Goal: Information Seeking & Learning: Check status

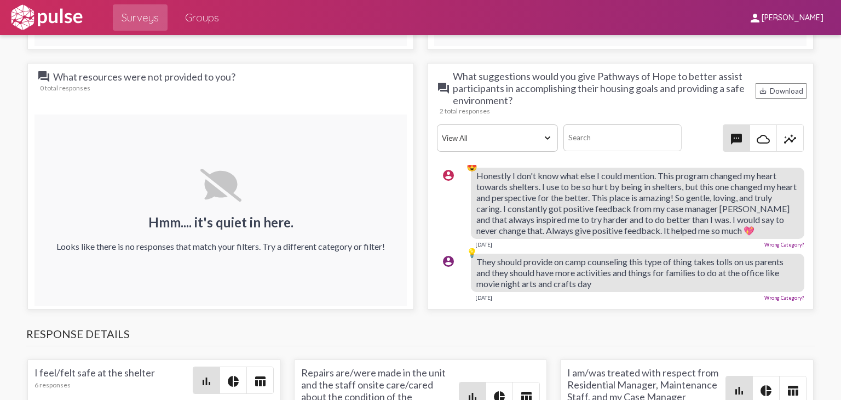
scroll to position [4, 0]
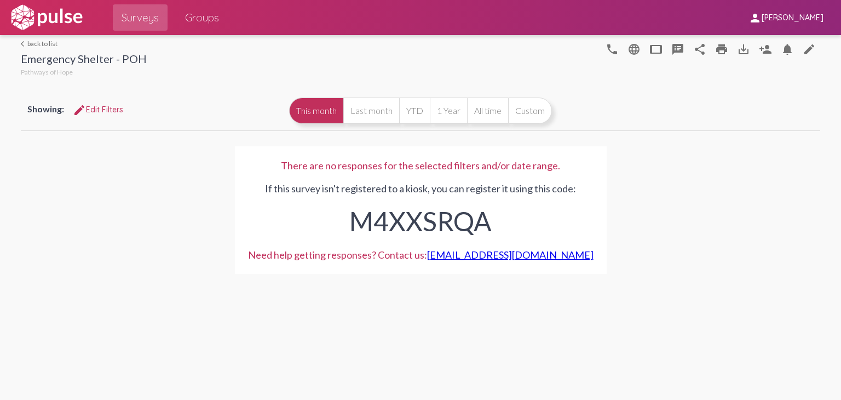
click at [44, 40] on link "arrow_back_ios back to list" at bounding box center [84, 43] width 126 height 8
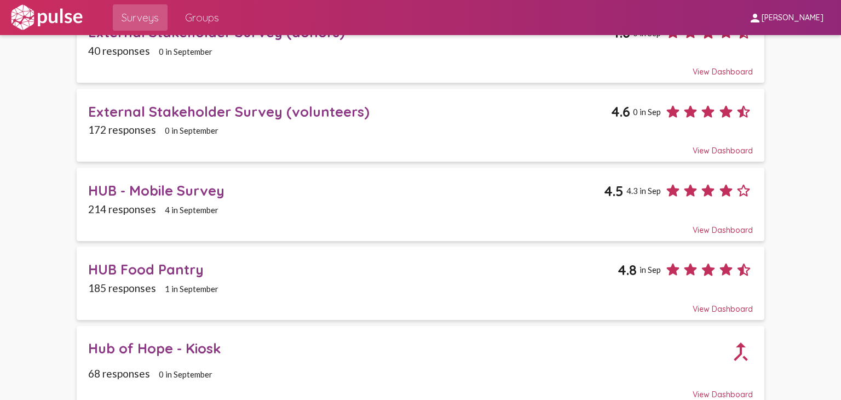
scroll to position [767, 0]
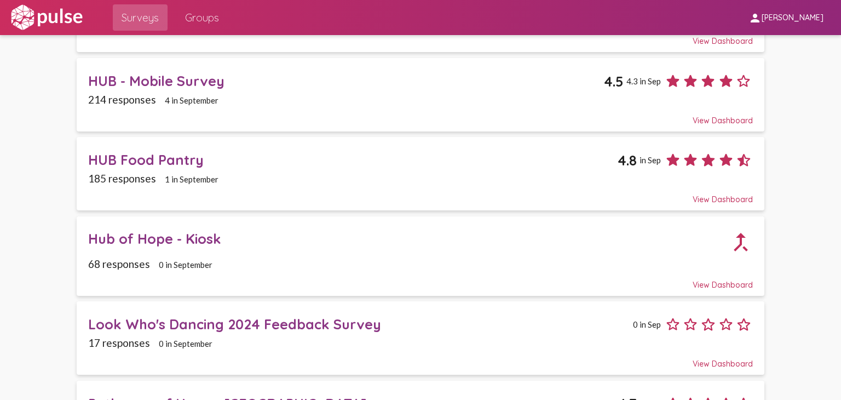
click at [137, 72] on div "HUB - Mobile Survey" at bounding box center [346, 80] width 516 height 17
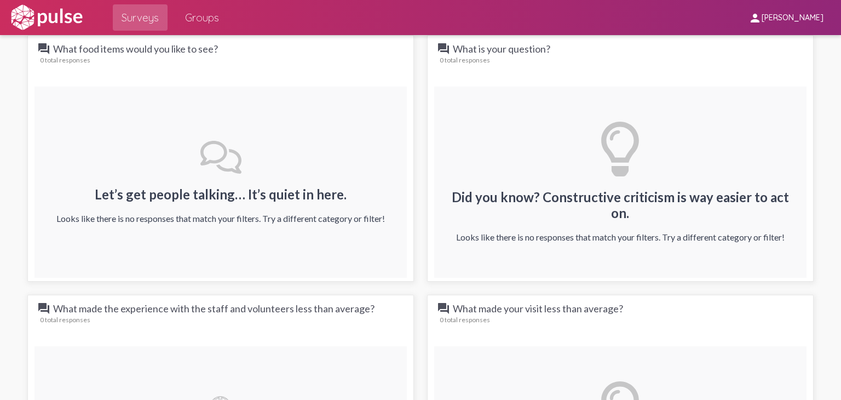
scroll to position [931, 0]
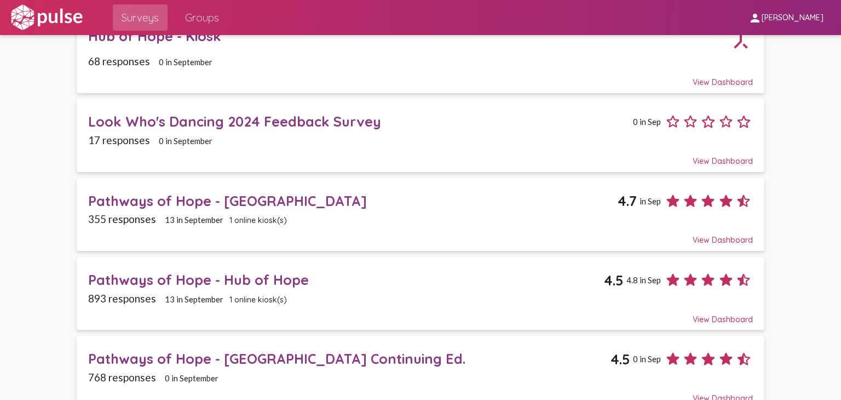
scroll to position [986, 0]
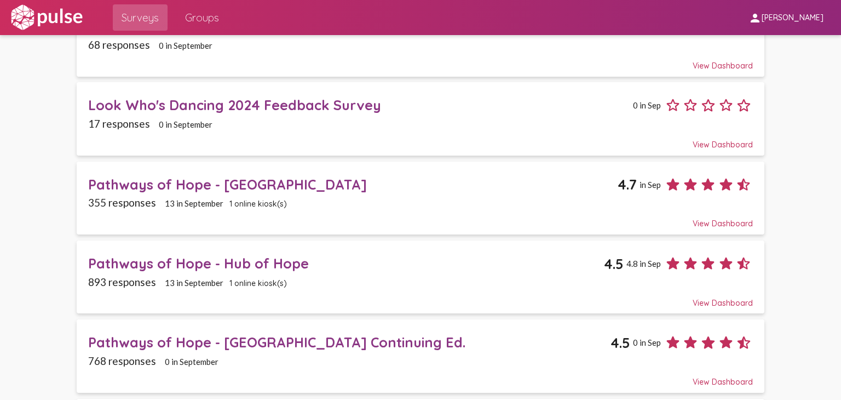
click at [228, 255] on div "Pathways of Hope - Hub of Hope" at bounding box center [346, 263] width 516 height 17
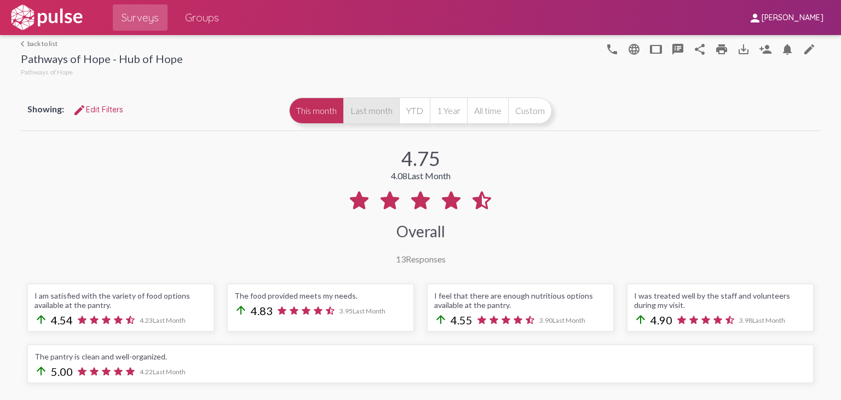
click at [361, 115] on button "Last month" at bounding box center [371, 111] width 56 height 26
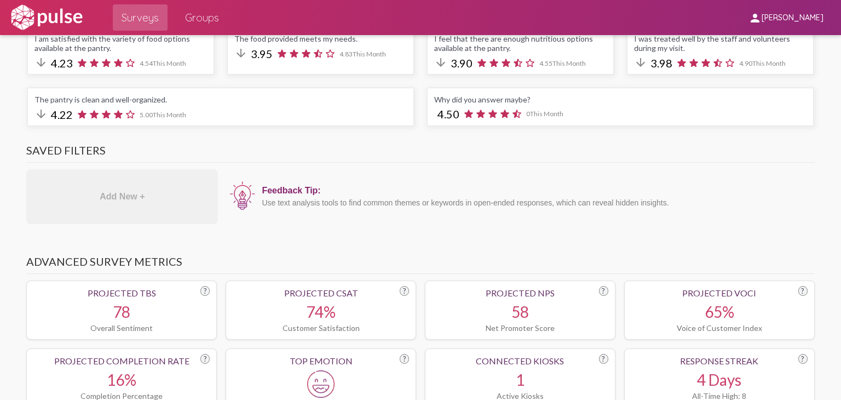
scroll to position [55, 0]
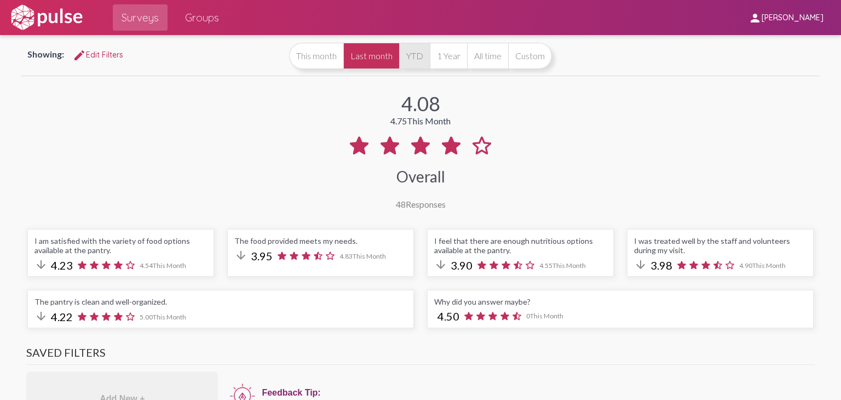
click at [416, 60] on button "YTD" at bounding box center [414, 56] width 31 height 26
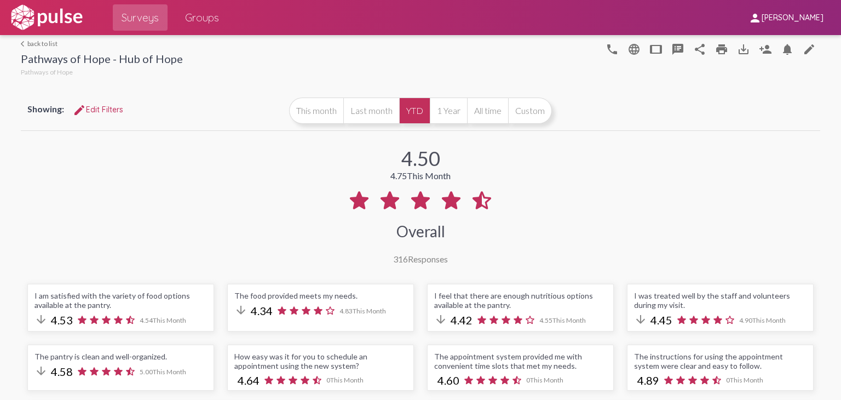
drag, startPoint x: 42, startPoint y: 43, endPoint x: 95, endPoint y: 104, distance: 81.1
click at [42, 43] on link "arrow_back_ios back to list" at bounding box center [102, 43] width 162 height 8
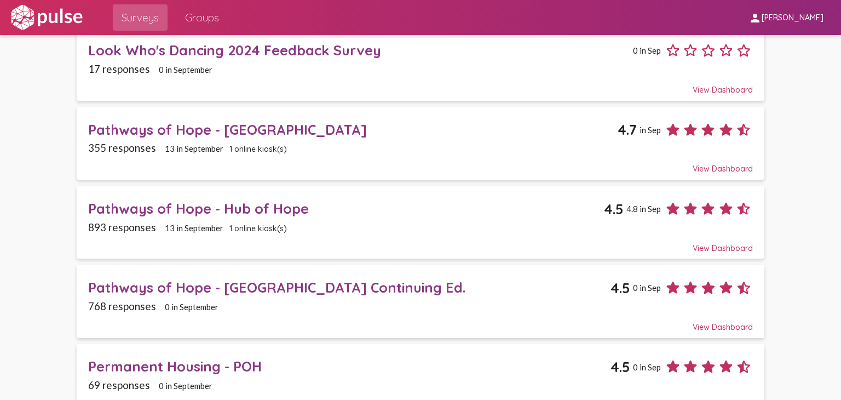
scroll to position [1150, 0]
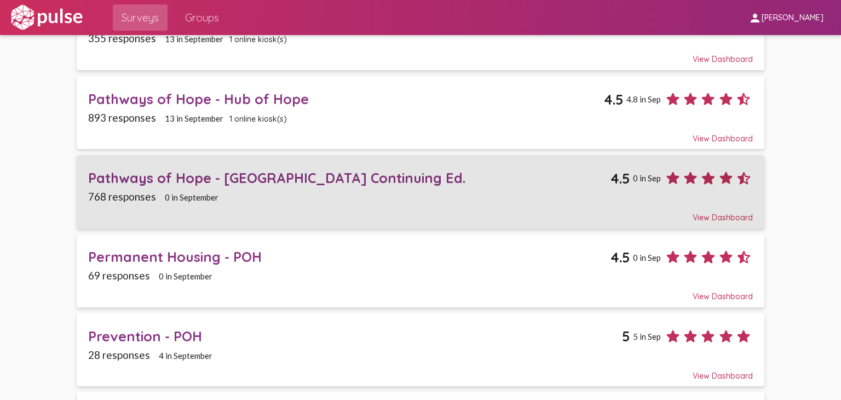
click at [186, 169] on div "Pathways of Hope - [GEOGRAPHIC_DATA] Continuing Ed." at bounding box center [349, 177] width 523 height 17
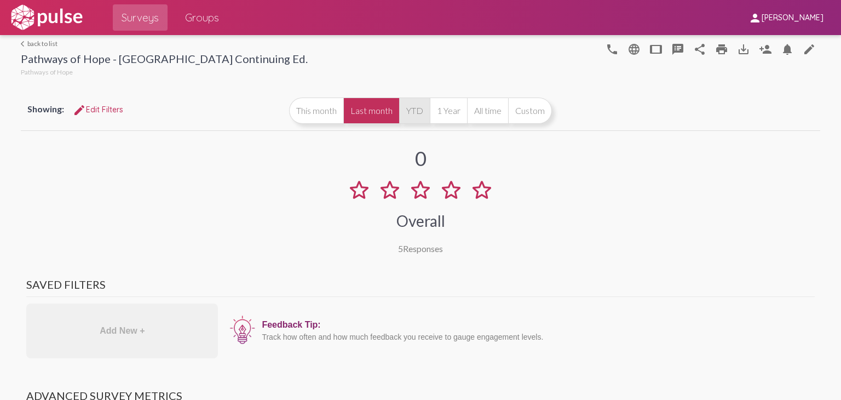
click at [410, 110] on button "YTD" at bounding box center [414, 111] width 31 height 26
click at [47, 45] on link "arrow_back_ios back to list" at bounding box center [164, 43] width 287 height 8
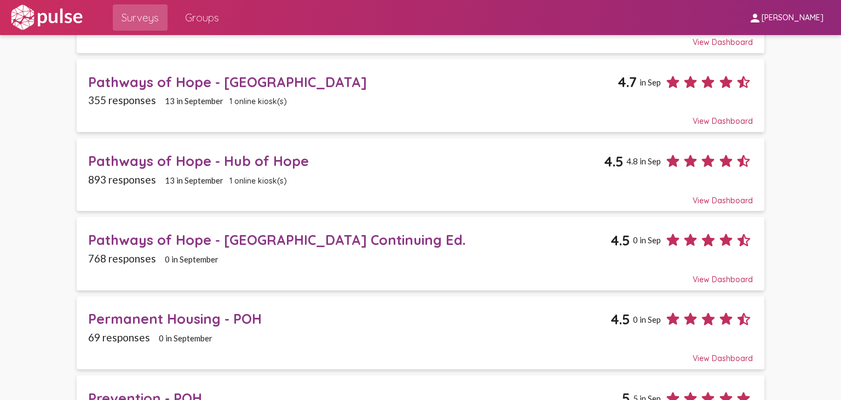
scroll to position [1096, 0]
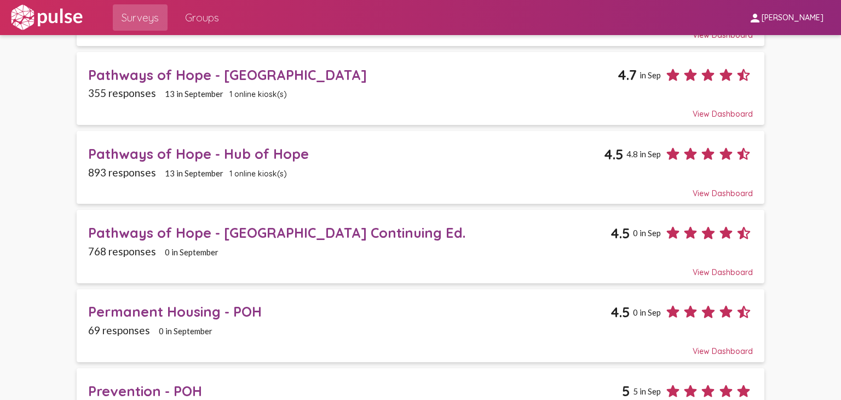
click at [223, 66] on div "Pathways of Hope - [GEOGRAPHIC_DATA]" at bounding box center [353, 74] width 530 height 17
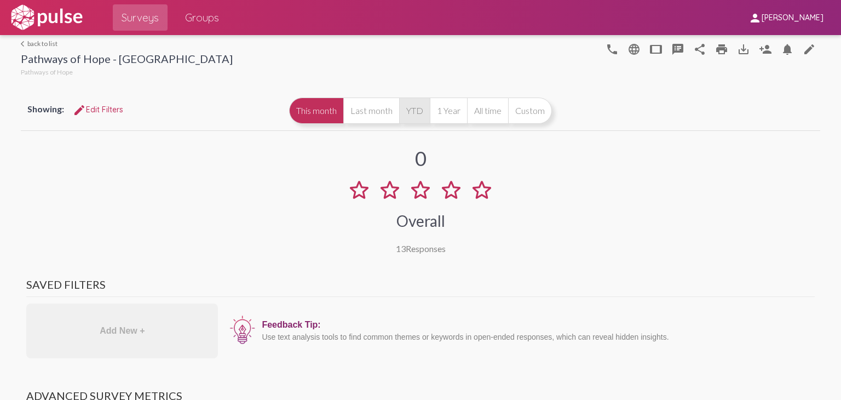
drag, startPoint x: 412, startPoint y: 112, endPoint x: 417, endPoint y: 122, distance: 11.5
click at [414, 116] on button "YTD" at bounding box center [414, 111] width 31 height 26
click at [49, 45] on link "arrow_back_ios back to list" at bounding box center [127, 43] width 212 height 8
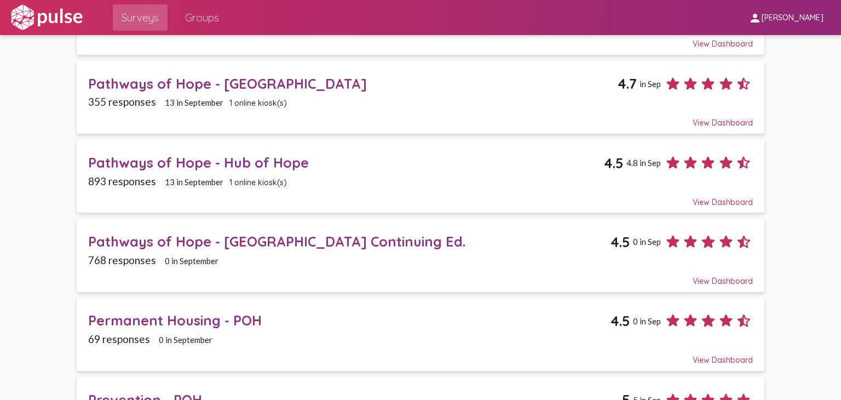
scroll to position [1207, 0]
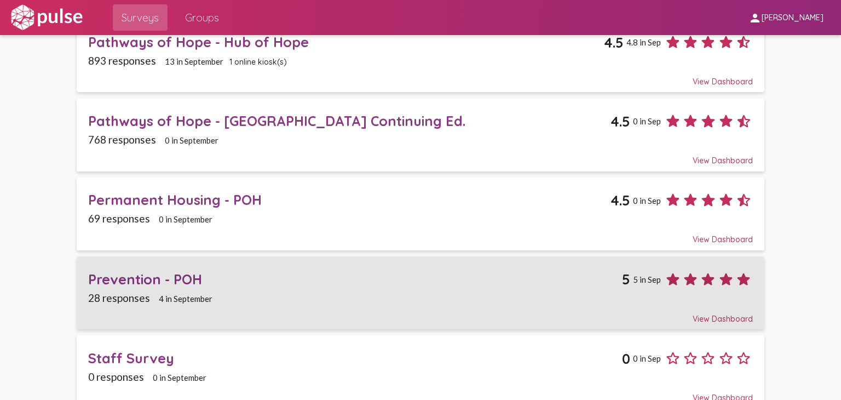
click at [130, 271] on div "Prevention - POH" at bounding box center [355, 279] width 534 height 17
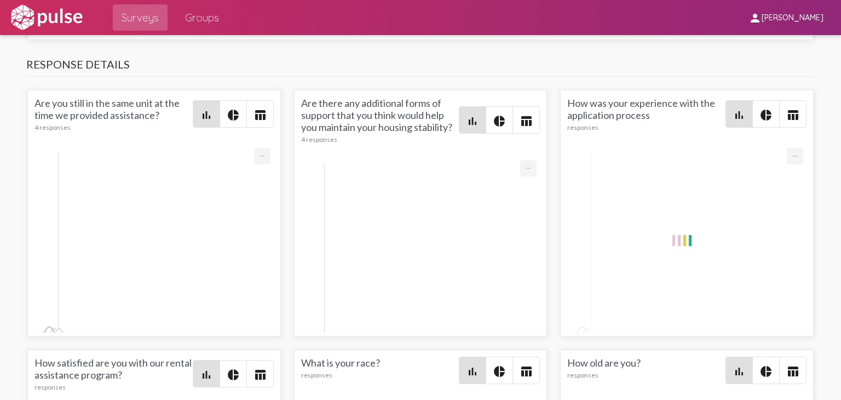
scroll to position [2136, 0]
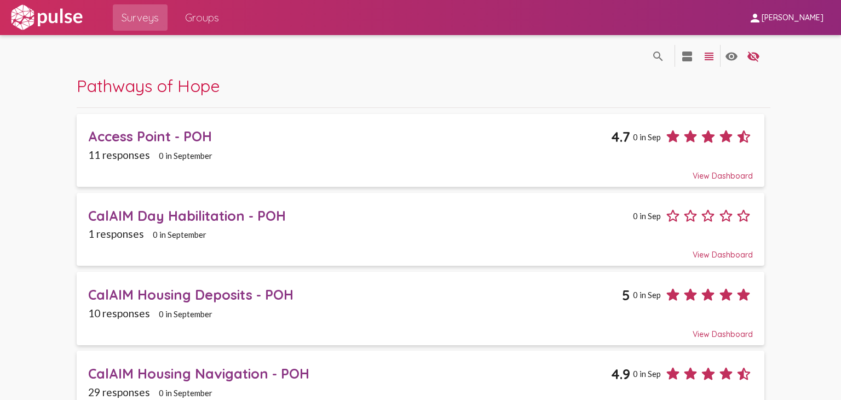
click at [151, 132] on div "Access Point - POH" at bounding box center [349, 136] width 523 height 17
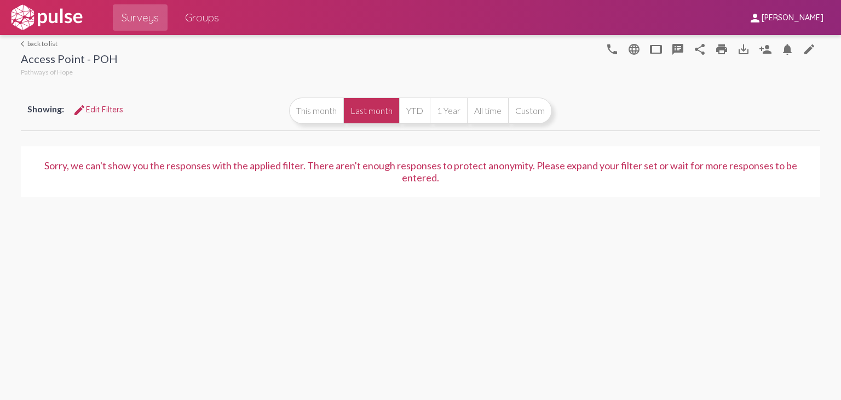
drag, startPoint x: 416, startPoint y: 112, endPoint x: 476, endPoint y: 163, distance: 78.1
click at [419, 113] on button "YTD" at bounding box center [414, 111] width 31 height 26
click at [45, 40] on link "arrow_back_ios back to list" at bounding box center [69, 43] width 97 height 8
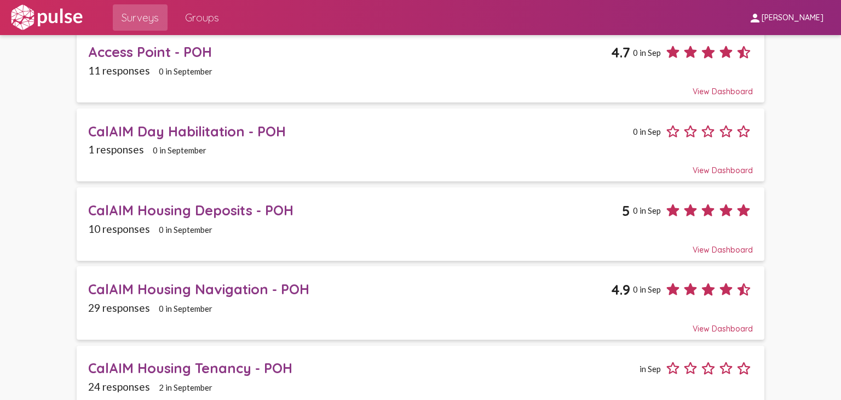
scroll to position [110, 0]
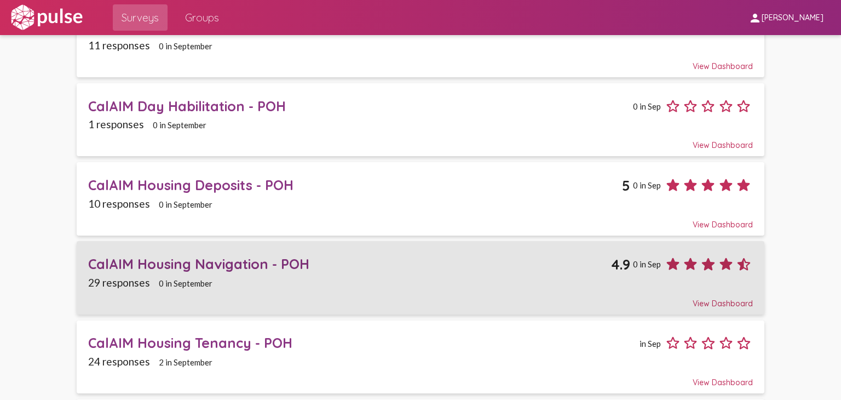
click at [241, 257] on div "CalAIM Housing Navigation - POH" at bounding box center [349, 263] width 523 height 17
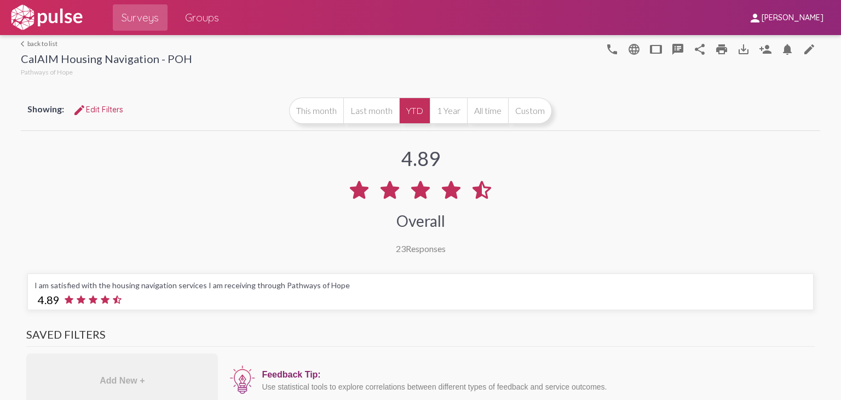
click at [21, 42] on mat-icon "arrow_back_ios" at bounding box center [24, 44] width 7 height 7
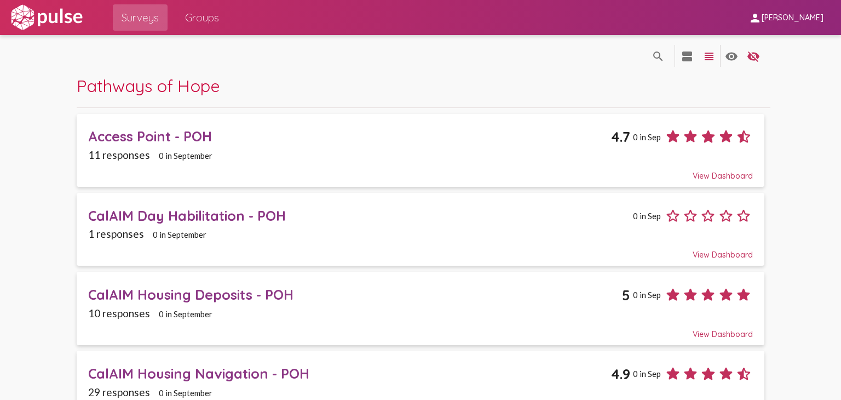
click at [206, 22] on span "Groups" at bounding box center [202, 18] width 34 height 20
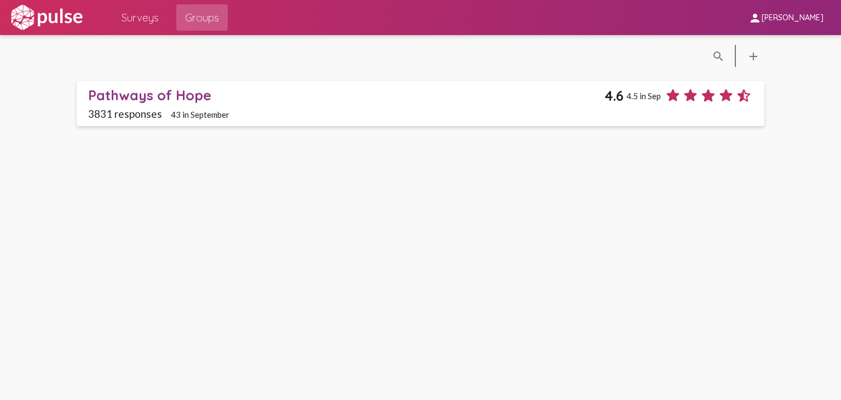
click at [191, 93] on div "Pathways of Hope" at bounding box center [346, 95] width 517 height 17
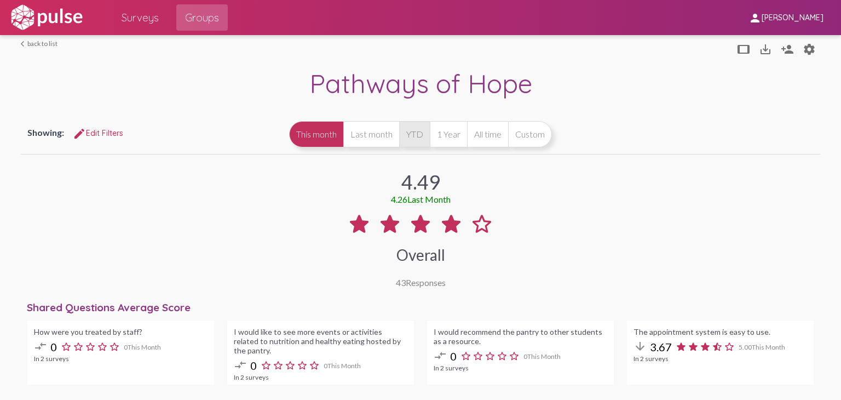
click at [412, 136] on button "YTD" at bounding box center [414, 134] width 31 height 26
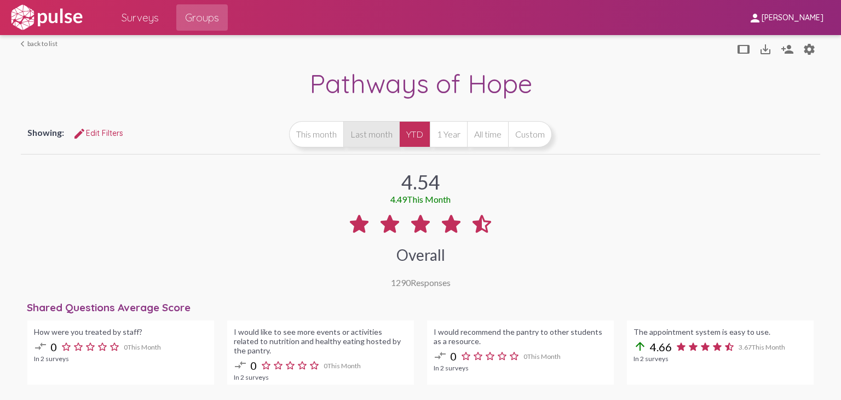
click at [367, 123] on button "Last month" at bounding box center [371, 134] width 56 height 26
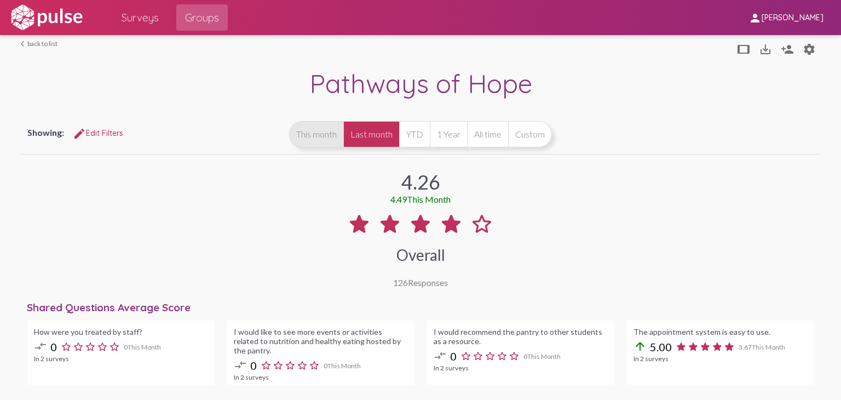
click at [320, 134] on button "This month" at bounding box center [316, 134] width 54 height 26
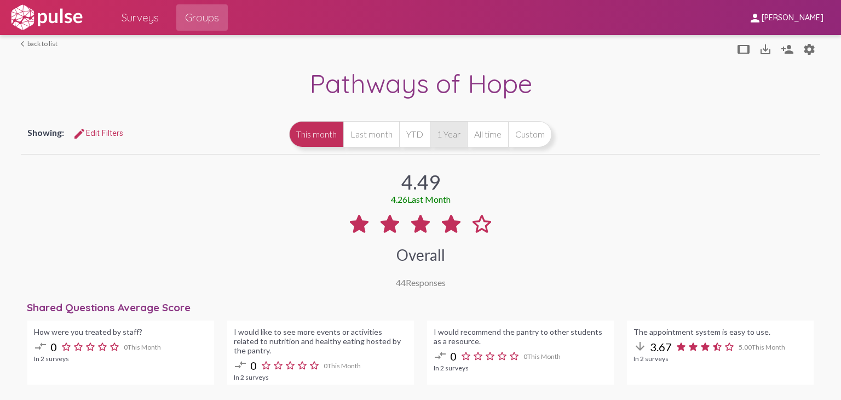
click at [454, 134] on button "1 Year" at bounding box center [448, 134] width 37 height 26
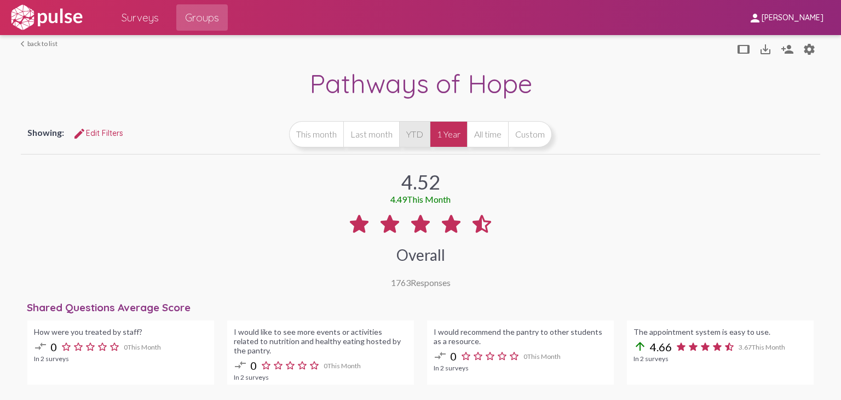
click at [401, 136] on button "YTD" at bounding box center [414, 134] width 31 height 26
drag, startPoint x: 128, startPoint y: 18, endPoint x: 136, endPoint y: 33, distance: 17.4
click at [128, 18] on span "Surveys" at bounding box center [140, 18] width 37 height 20
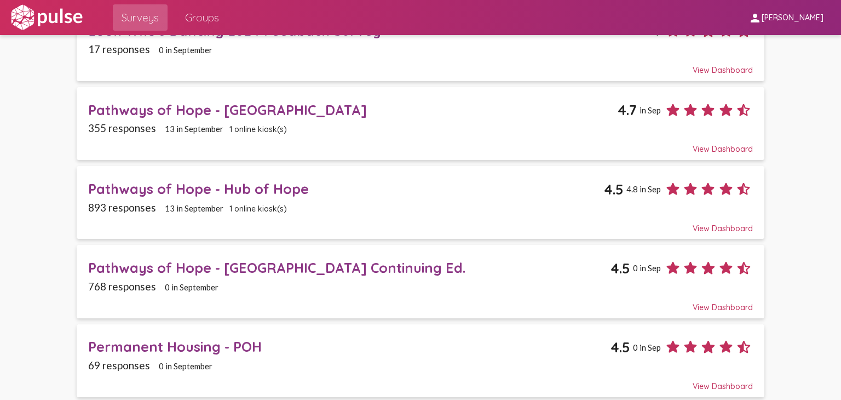
scroll to position [1207, 0]
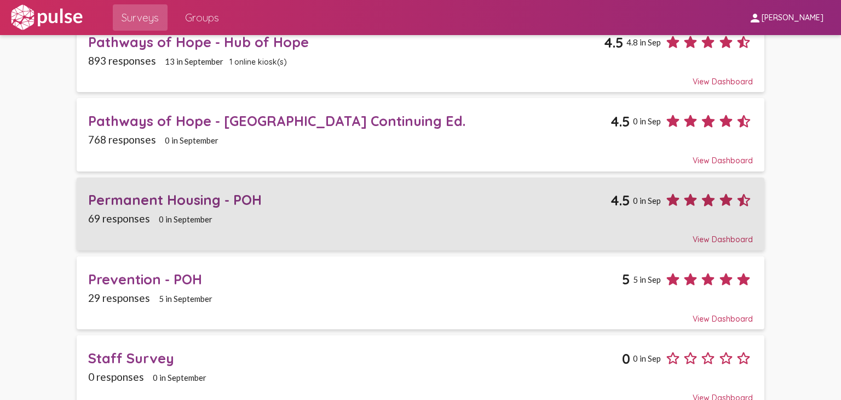
click at [177, 191] on div "Permanent Housing - POH" at bounding box center [349, 199] width 523 height 17
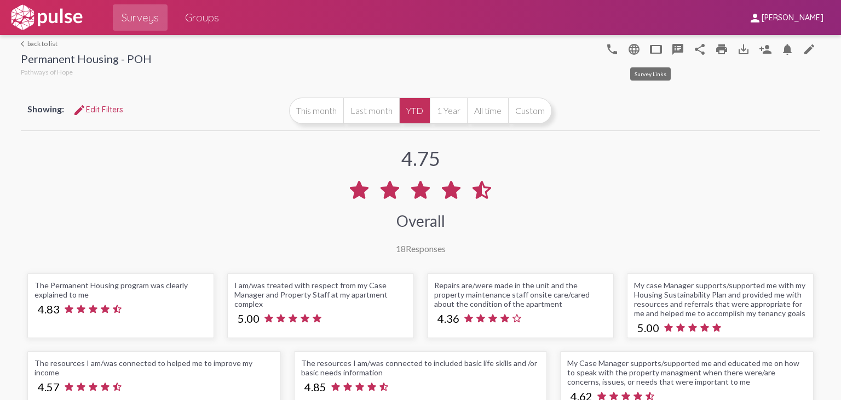
click at [503, 49] on mat-icon "tablet" at bounding box center [656, 49] width 13 height 13
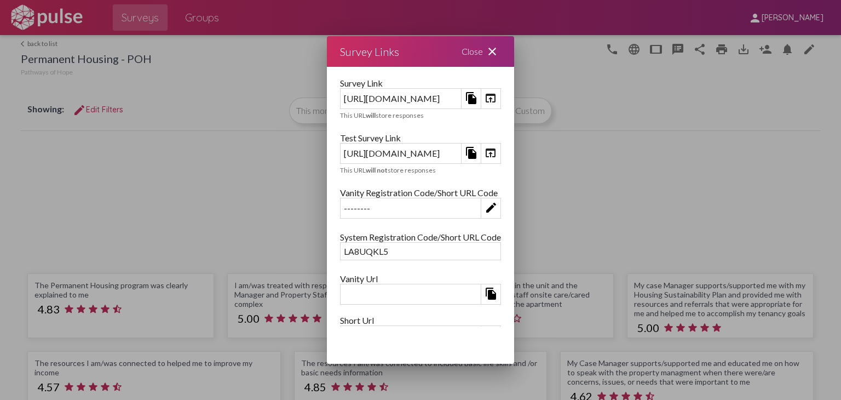
click at [497, 151] on mat-icon "open_in_browser" at bounding box center [490, 152] width 13 height 13
click at [499, 55] on mat-icon "close" at bounding box center [492, 51] width 13 height 13
